Goal: Use online tool/utility: Utilize a website feature to perform a specific function

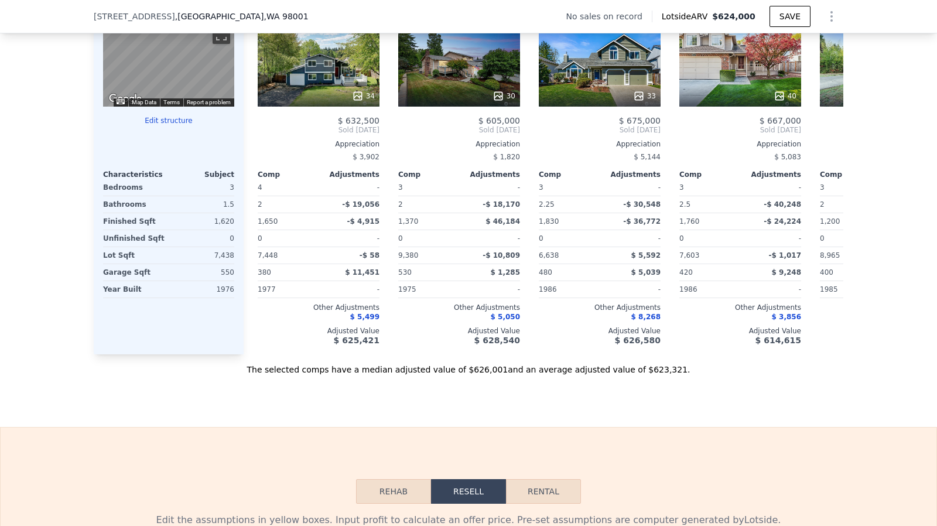
scroll to position [1483, 0]
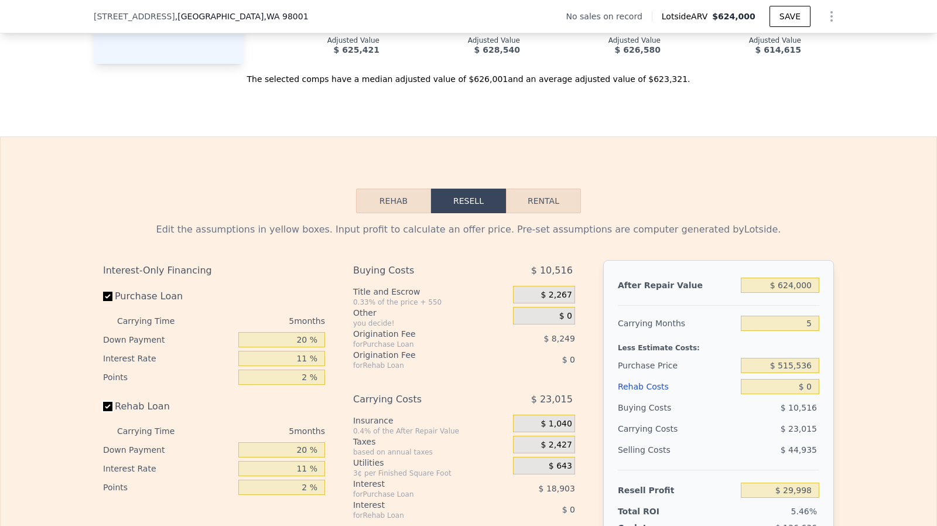
click at [105, 411] on input "Rehab Loan" at bounding box center [107, 406] width 9 height 9
checkbox input "false"
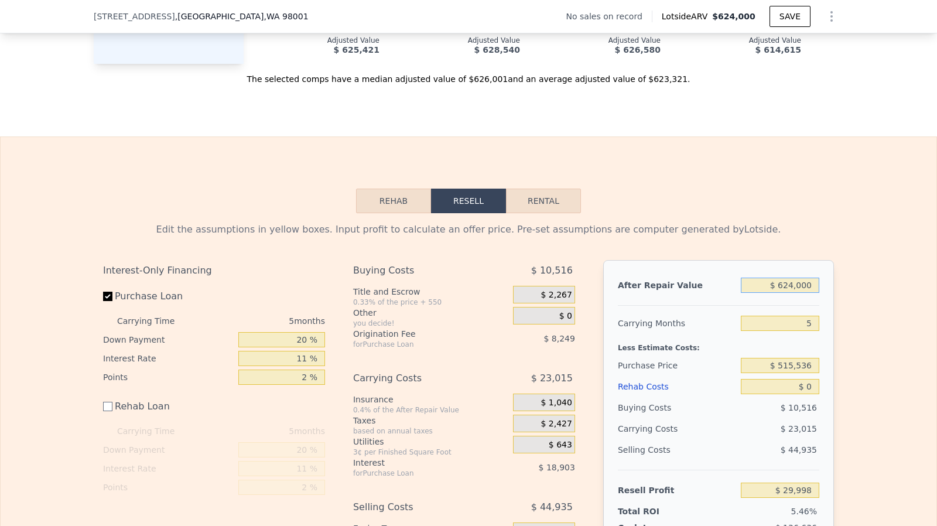
click at [798, 293] on input "$ 624,000" at bounding box center [780, 285] width 78 height 15
type input "$ 6"
type input "-$ 548,571"
type input "$ 65,000"
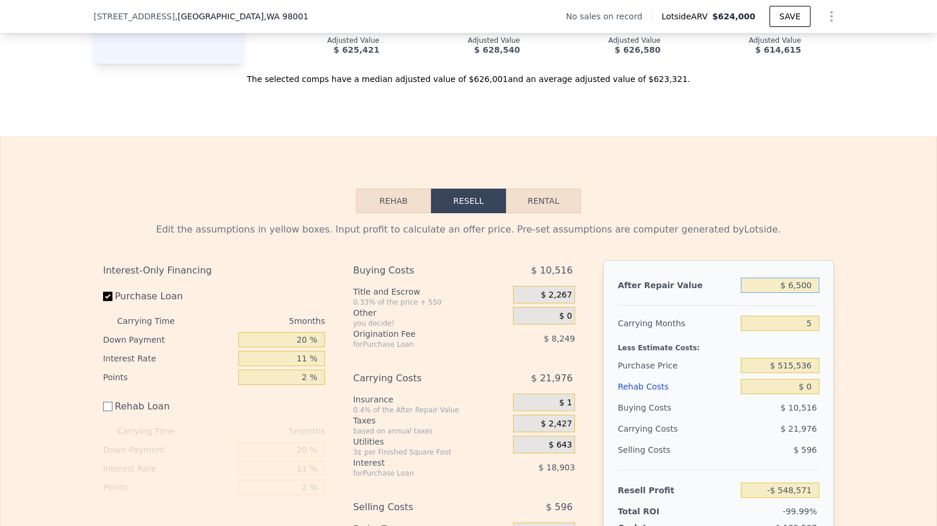
type input "-$ 547,974"
type input "$ 650,000"
type input "$ 54,105"
type input "$ 650,000"
click at [811, 394] on input "$ 0" at bounding box center [780, 386] width 78 height 15
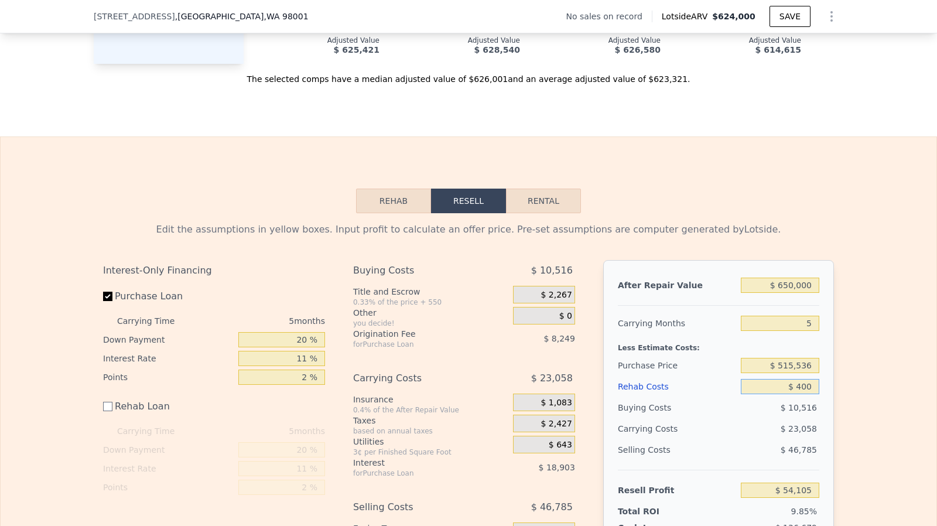
type input "$ 4,000"
type input "$ 53,705"
type input "$ 40,000"
type input "$ 14,105"
type input "$ 4"
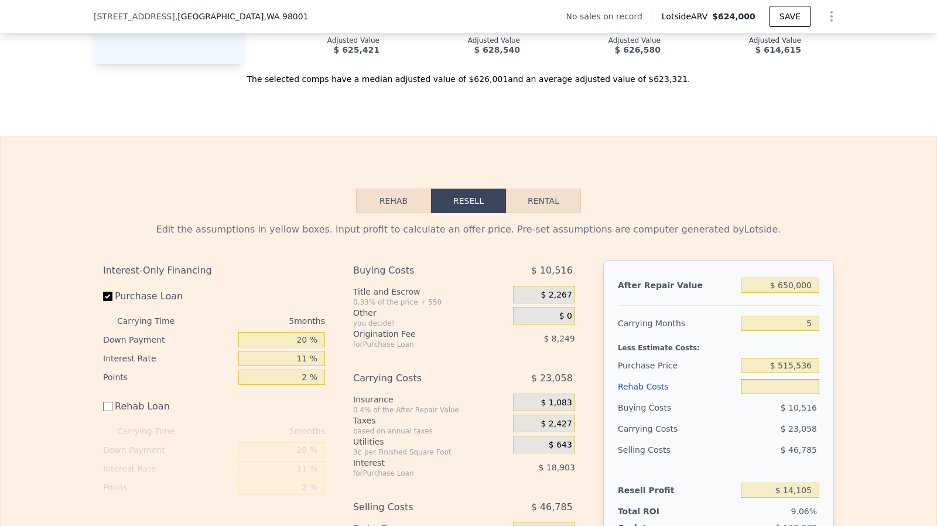
type input "$ 4"
type input "$ 54,101"
type input "$ 64"
type input "$ 54,041"
type input "$ 4"
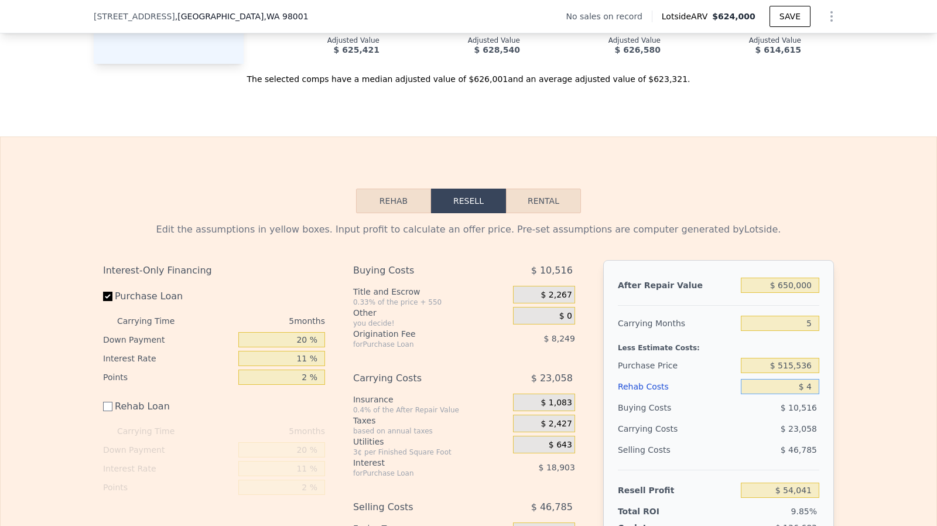
type input "$ 54,101"
click at [811, 394] on input "$ 4" at bounding box center [780, 386] width 78 height 15
type input "-$ 500"
type input "$ 54,605"
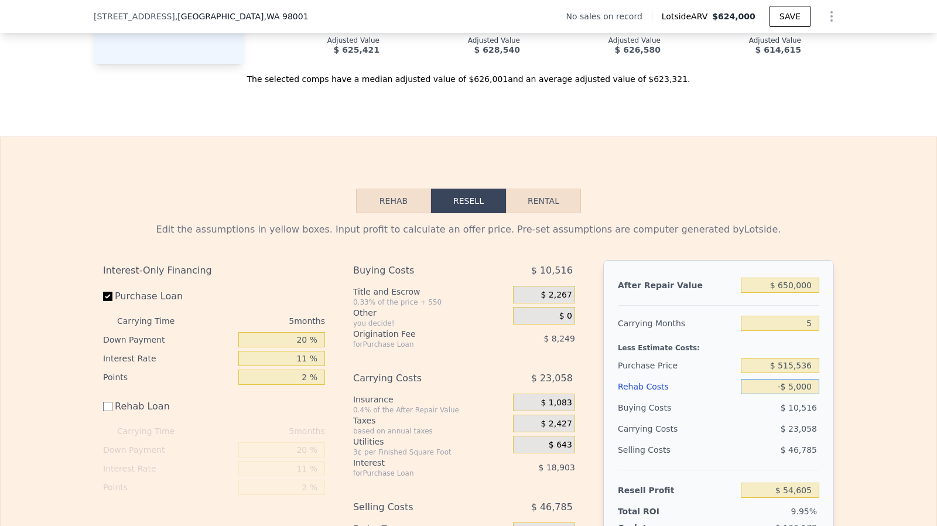
type input "-$ 50,000"
type input "$ 104,105"
click at [811, 394] on input "-$ 50,000" at bounding box center [780, 386] width 78 height 15
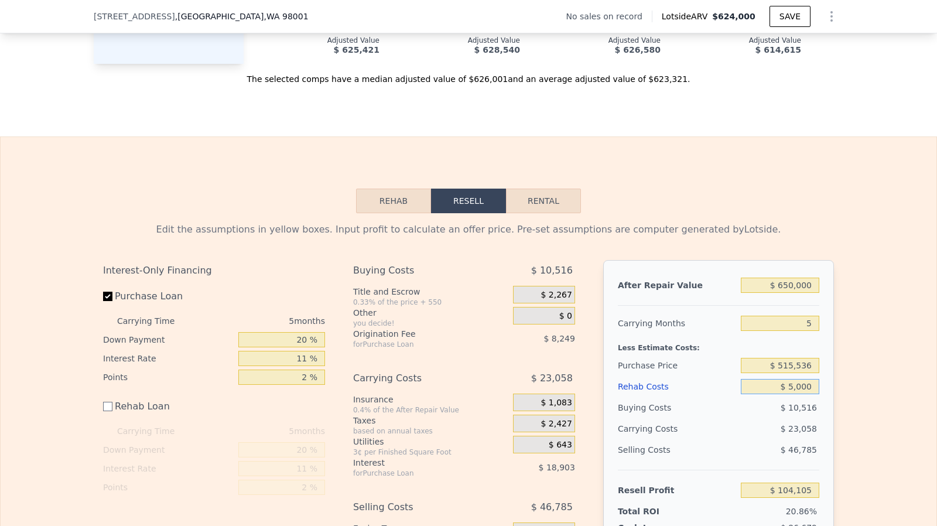
type input "$ 50,000"
type input "$ 4,105"
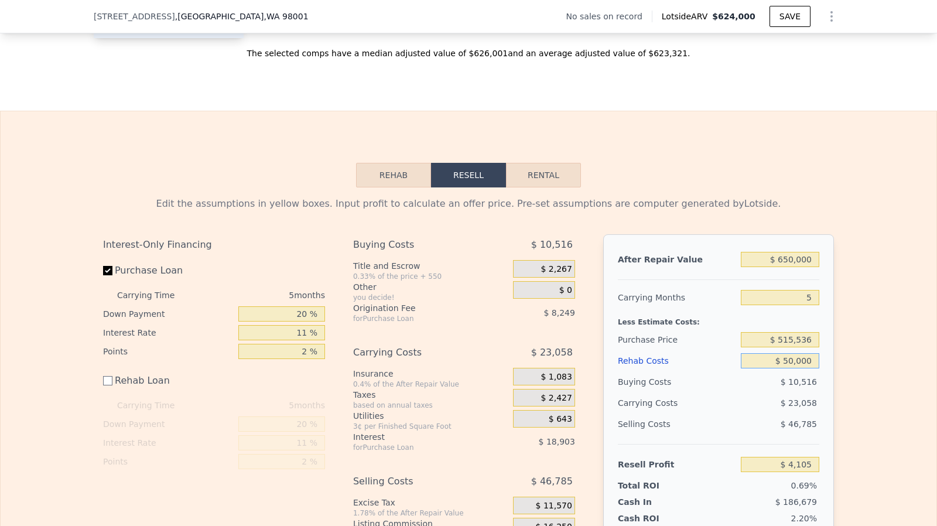
scroll to position [1511, 0]
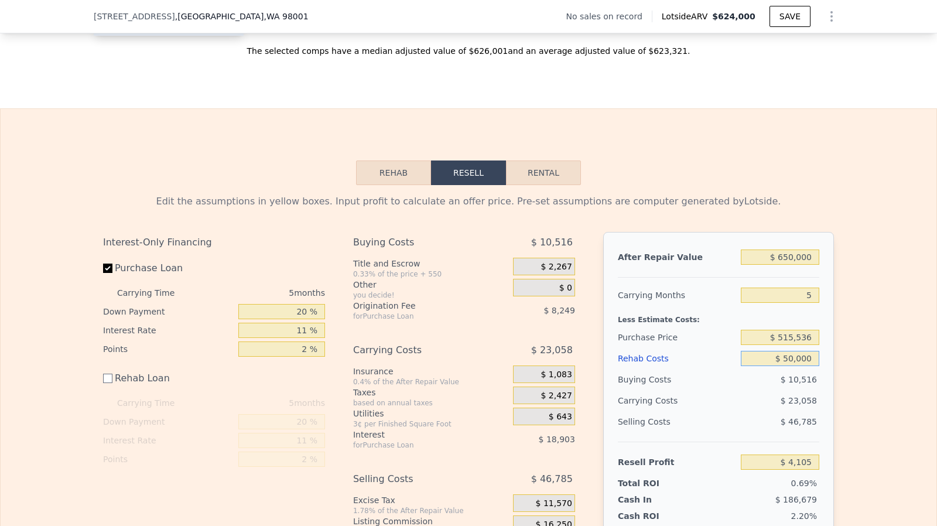
type input "$ 50,000"
click at [795, 345] on input "$ 515,536" at bounding box center [780, 337] width 78 height 15
type input "$ 500,000"
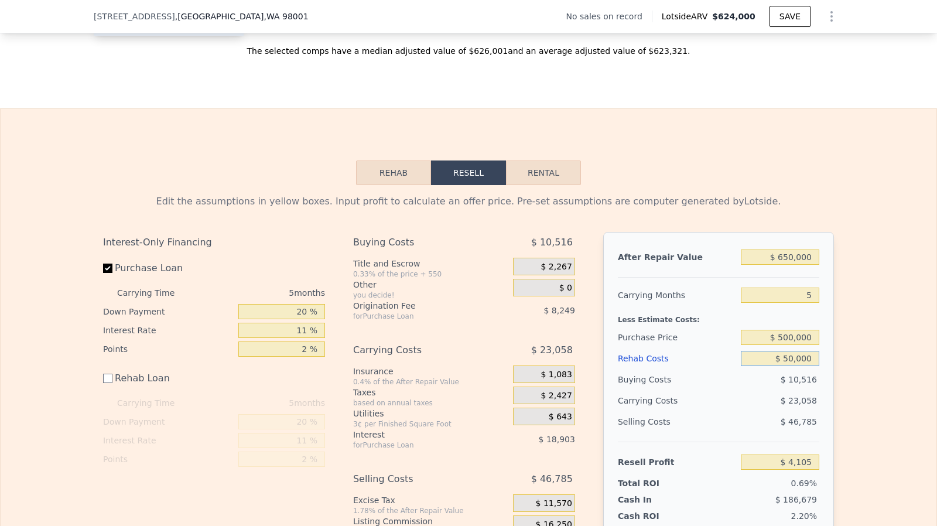
click at [799, 366] on input "$ 50,000" at bounding box center [780, 358] width 78 height 15
type input "$ 20,512"
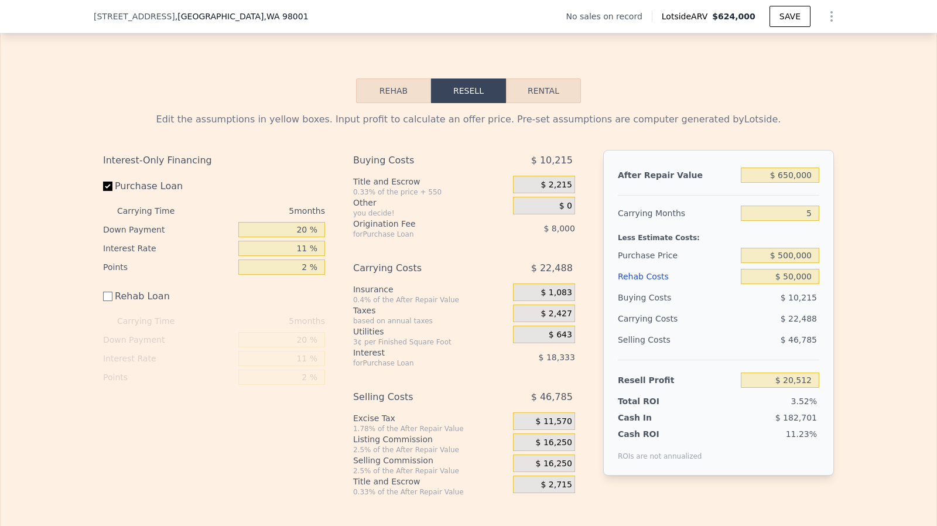
click at [555, 448] on span "$ 16,250" at bounding box center [554, 442] width 36 height 11
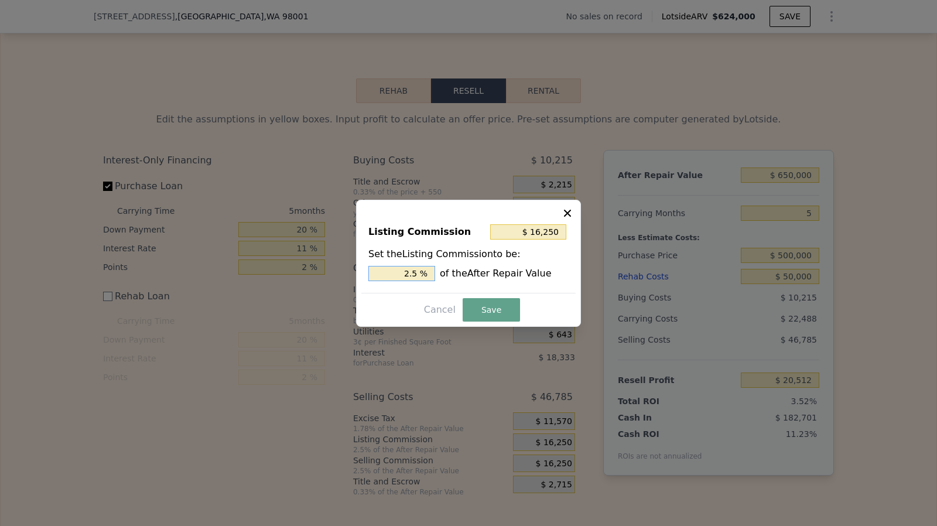
click at [425, 271] on input "2.5 %" at bounding box center [401, 273] width 67 height 15
type input "$ 13,000"
type input "2 %"
type input "$ 6,500"
type input "1 %"
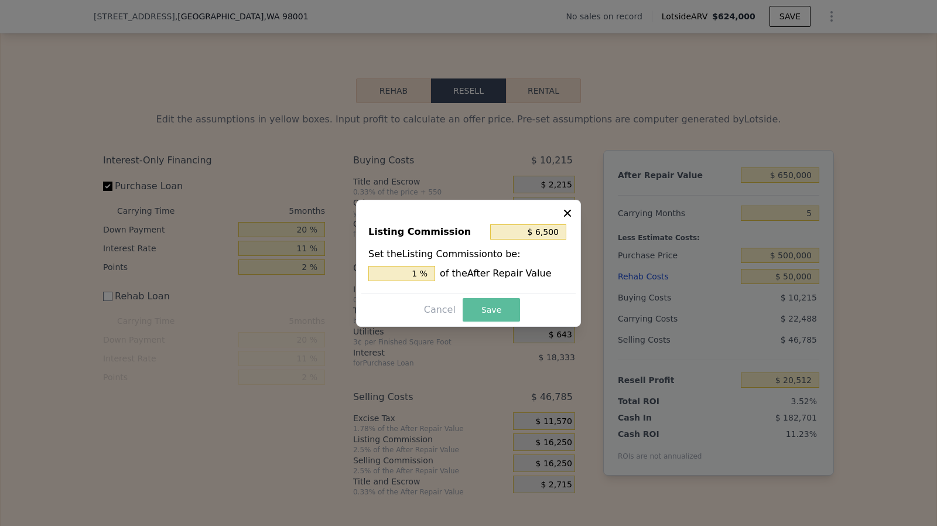
click at [488, 311] on button "Save" at bounding box center [491, 309] width 57 height 23
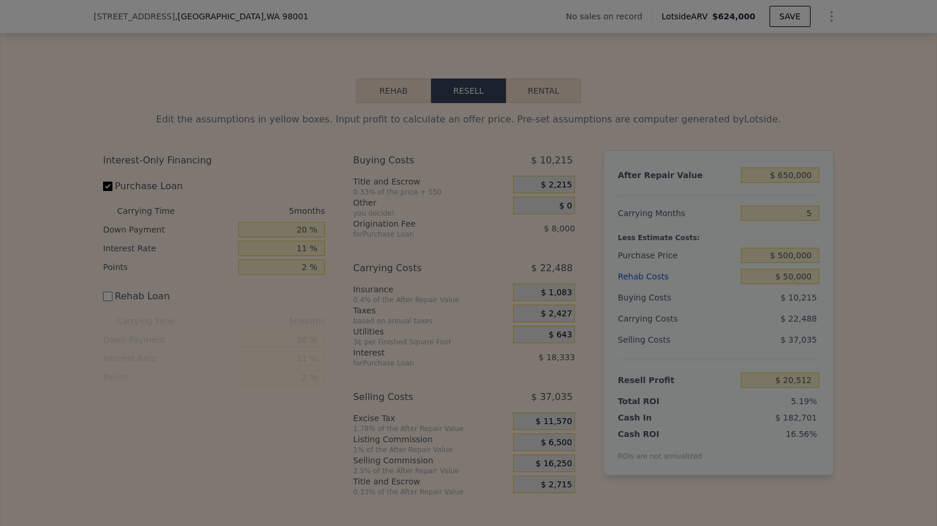
type input "$ 30,262"
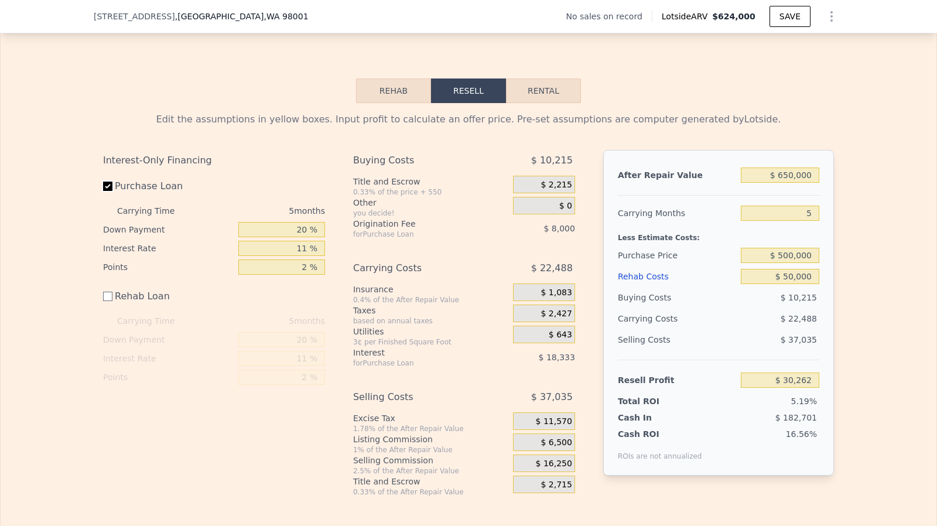
click at [105, 191] on input "Purchase Loan" at bounding box center [107, 186] width 9 height 9
checkbox input "false"
type input "$ 56,597"
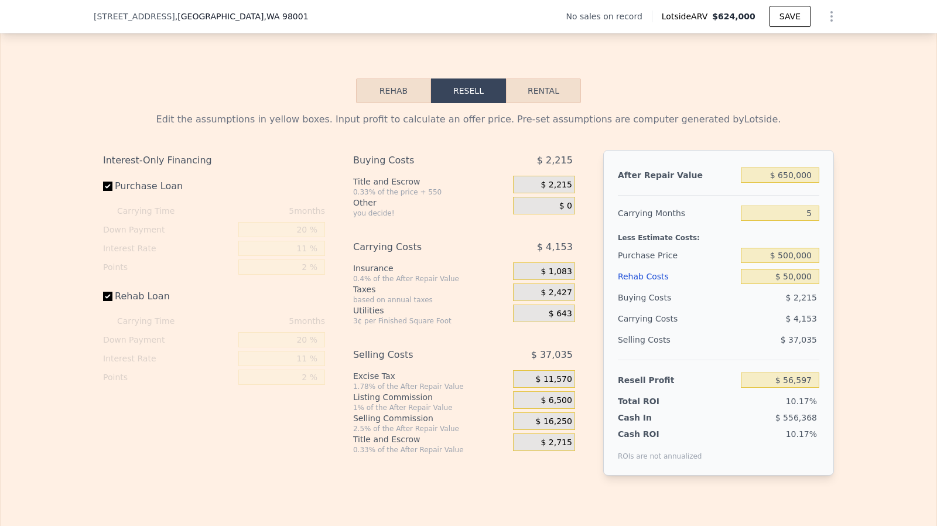
checkbox input "true"
type input "$ 624,000"
type input "$ 0"
type input "$ 29,998"
